Goal: Information Seeking & Learning: Check status

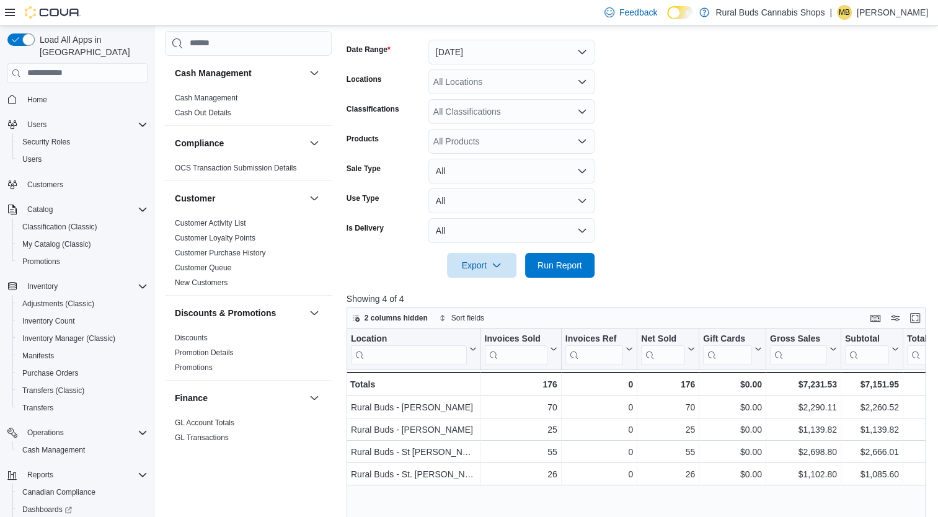
scroll to position [186, 0]
